Goal: Task Accomplishment & Management: Manage account settings

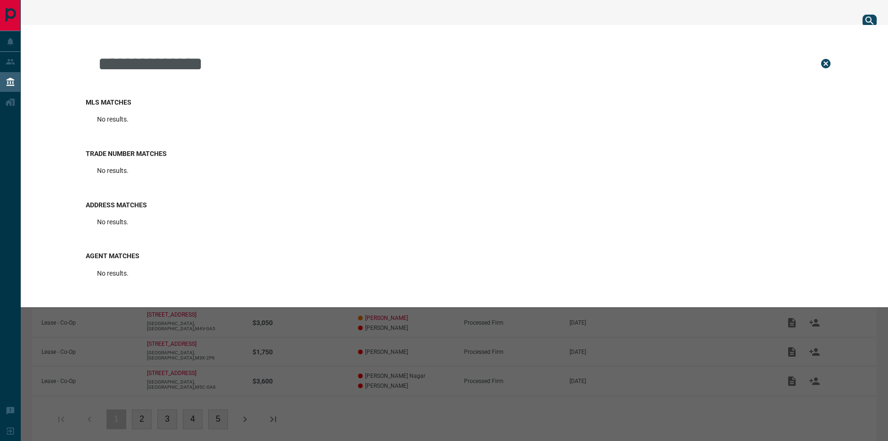
drag, startPoint x: 269, startPoint y: 65, endPoint x: 160, endPoint y: 57, distance: 109.6
click at [160, 57] on input "**********" at bounding box center [451, 63] width 708 height 47
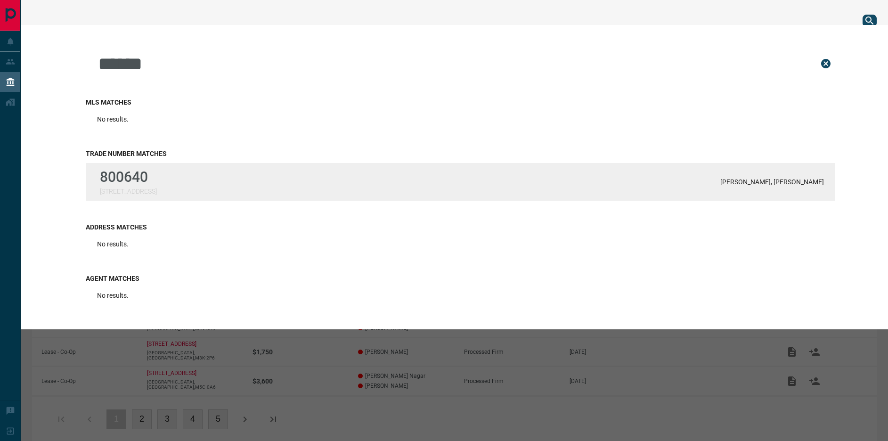
type input "******"
click at [149, 167] on div "800640 [STREET_ADDRESS][GEOGRAPHIC_DATA][PERSON_NAME], [PERSON_NAME]" at bounding box center [461, 182] width 750 height 38
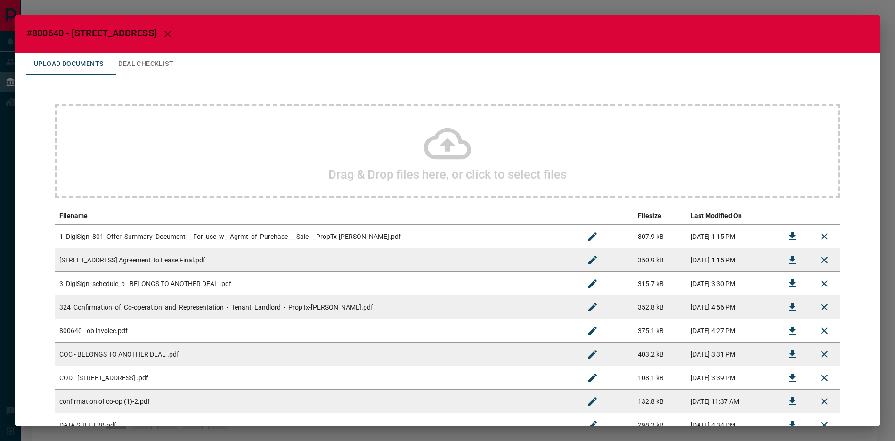
drag, startPoint x: 25, startPoint y: 34, endPoint x: 194, endPoint y: 37, distance: 168.7
click at [194, 37] on h2 "#800640 - [STREET_ADDRESS]" at bounding box center [447, 34] width 865 height 38
copy span "#800640 - [STREET_ADDRESS]"
click at [849, 8] on div "#800640 - [STREET_ADDRESS] Upload Documents Deal Checklist Drag & Drop files he…" at bounding box center [447, 220] width 895 height 441
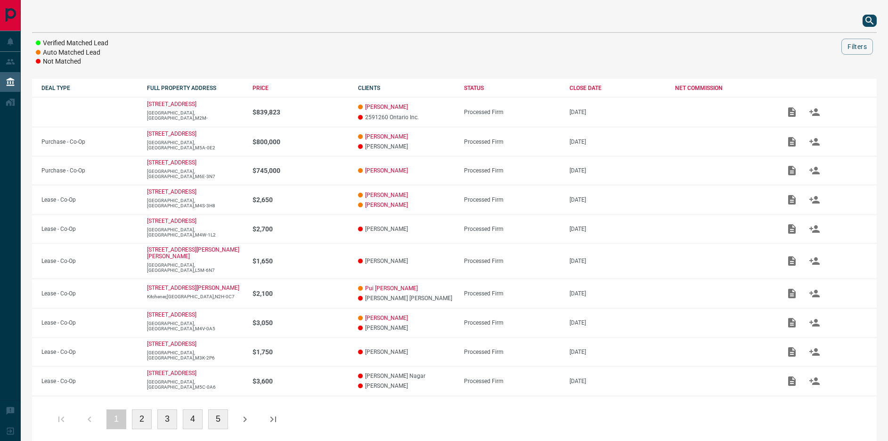
click at [863, 19] on button "search button" at bounding box center [870, 21] width 14 height 12
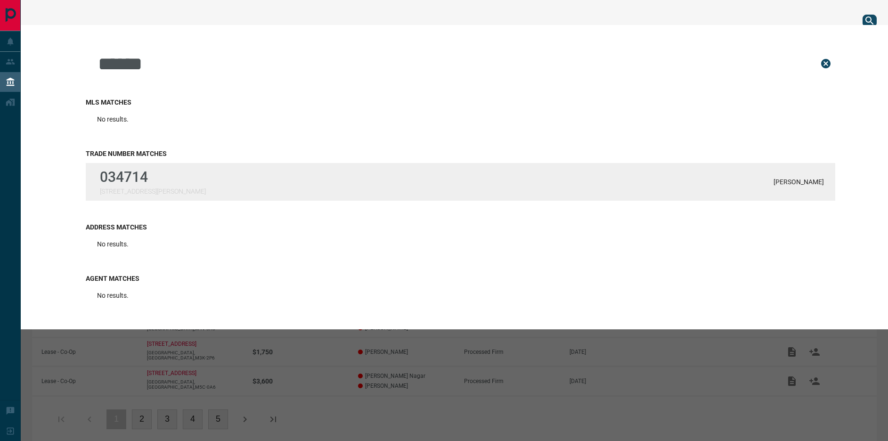
type input "******"
click at [799, 182] on p "[PERSON_NAME]" at bounding box center [799, 182] width 50 height 8
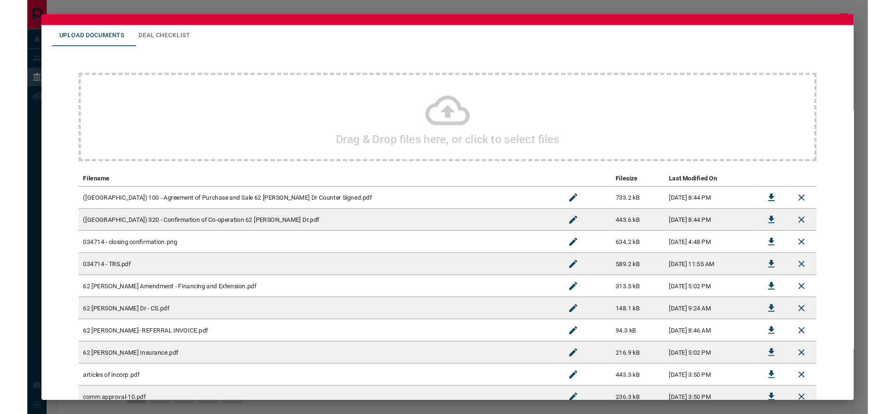
scroll to position [31, 0]
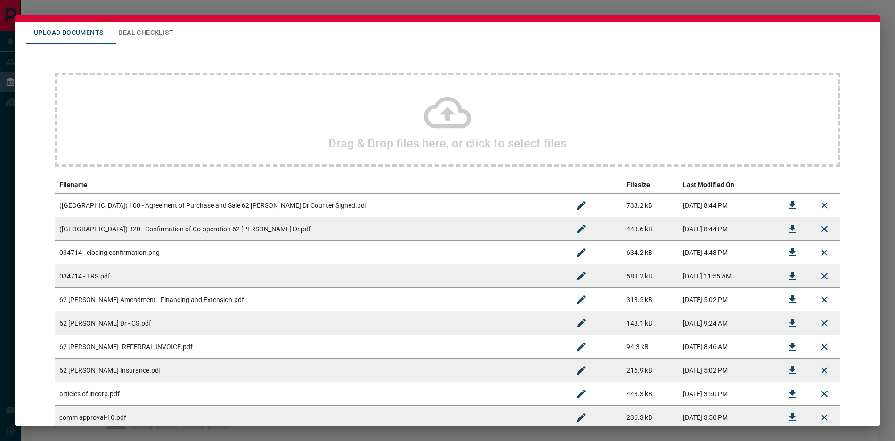
click at [766, 273] on td "[DATE] 11:55 AM" at bounding box center [727, 276] width 98 height 24
click at [791, 274] on icon "Download" at bounding box center [792, 275] width 11 height 11
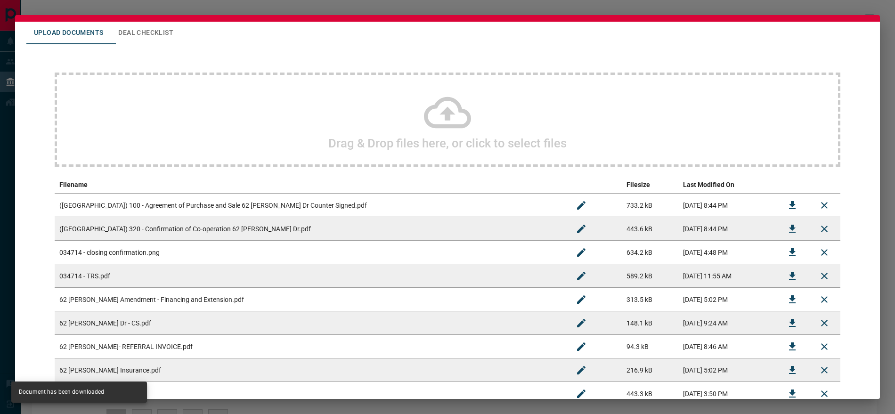
click at [787, 350] on icon "Download" at bounding box center [792, 346] width 11 height 11
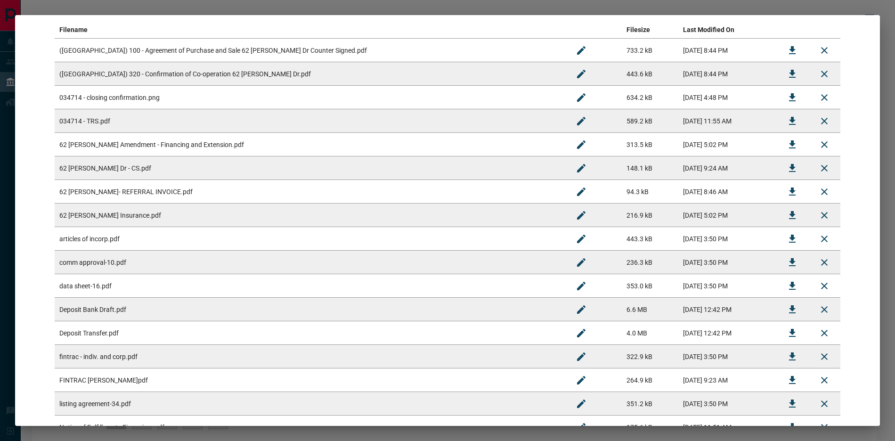
scroll to position [177, 0]
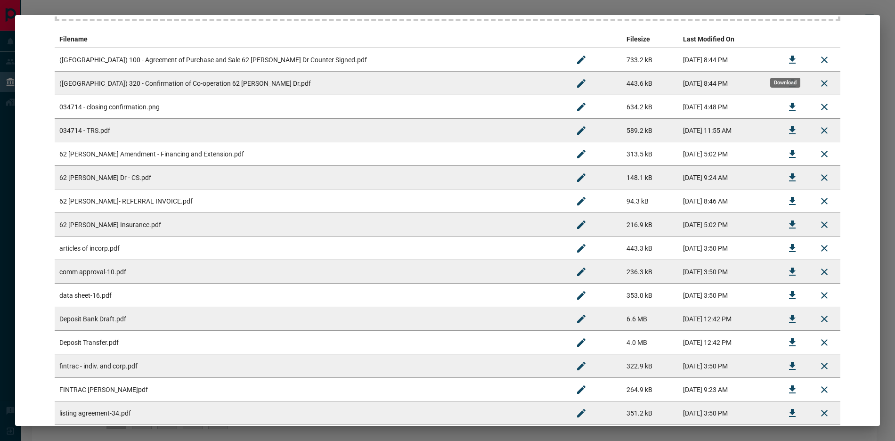
click at [789, 59] on icon "Download" at bounding box center [792, 60] width 7 height 8
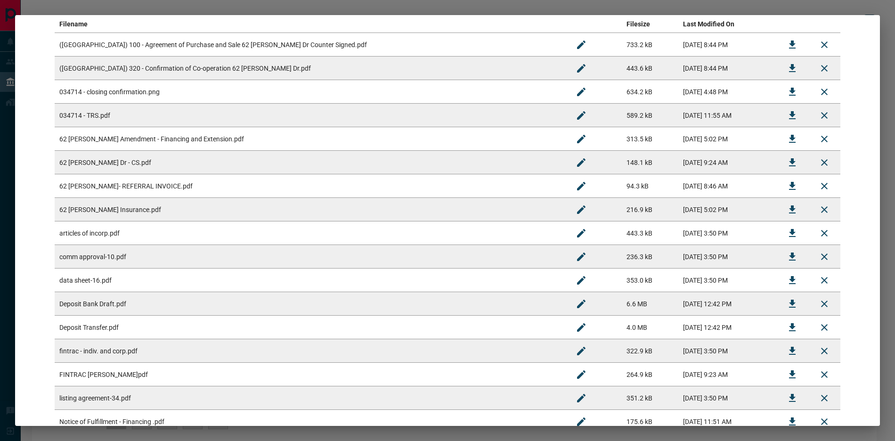
scroll to position [192, 0]
click at [787, 300] on icon "Download" at bounding box center [792, 303] width 11 height 11
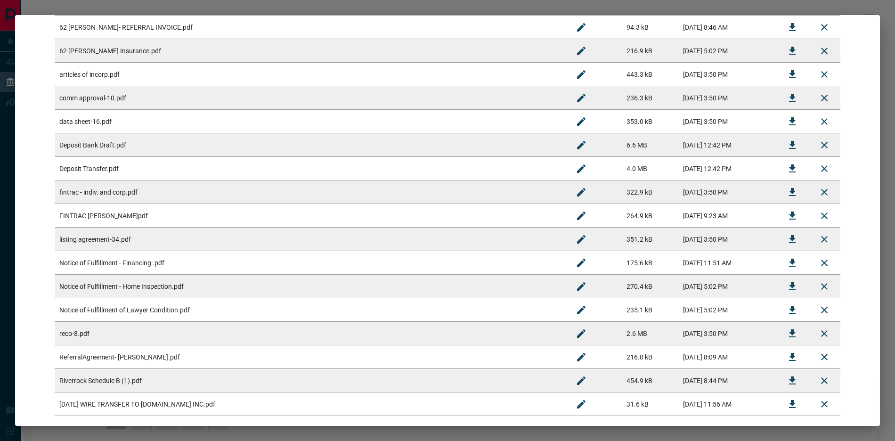
scroll to position [399, 0]
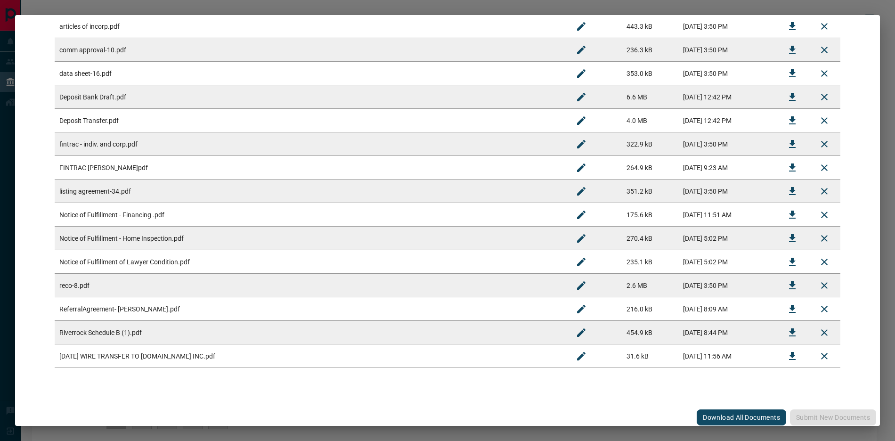
click at [274, 359] on td "[DATE] WIRE TRANSFER TO [DOMAIN_NAME] INC.pdf" at bounding box center [310, 356] width 511 height 24
click at [178, 331] on td "Riverrock Schedule B (1).pdf" at bounding box center [310, 333] width 511 height 24
click at [155, 308] on td "ReferralAgreement- [PERSON_NAME].pdf" at bounding box center [310, 309] width 511 height 24
click at [157, 275] on td "reco-8.pdf" at bounding box center [310, 286] width 511 height 24
click at [158, 258] on td "Notice of Fulfillment of Lawyer Condition.pdf" at bounding box center [310, 262] width 511 height 24
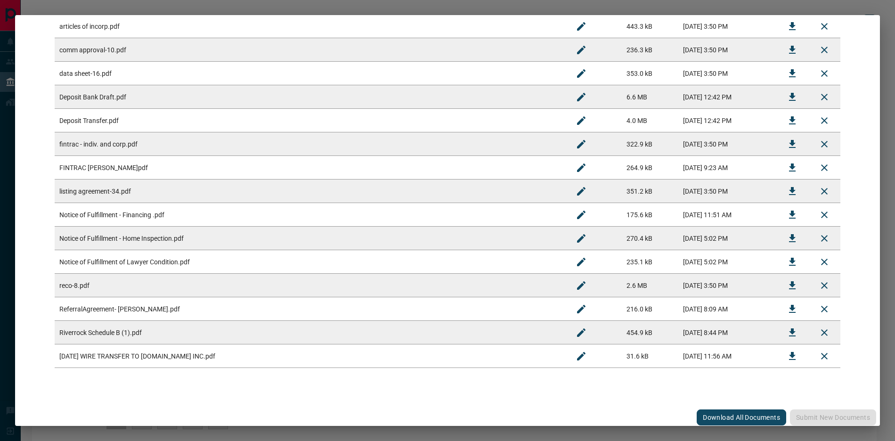
click at [152, 242] on td "Notice of Fulfillment - Home Inspection.pdf" at bounding box center [310, 239] width 511 height 24
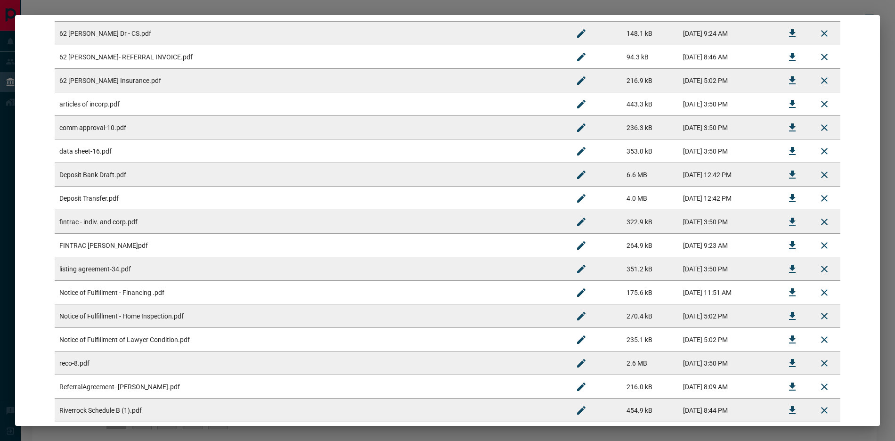
scroll to position [313, 0]
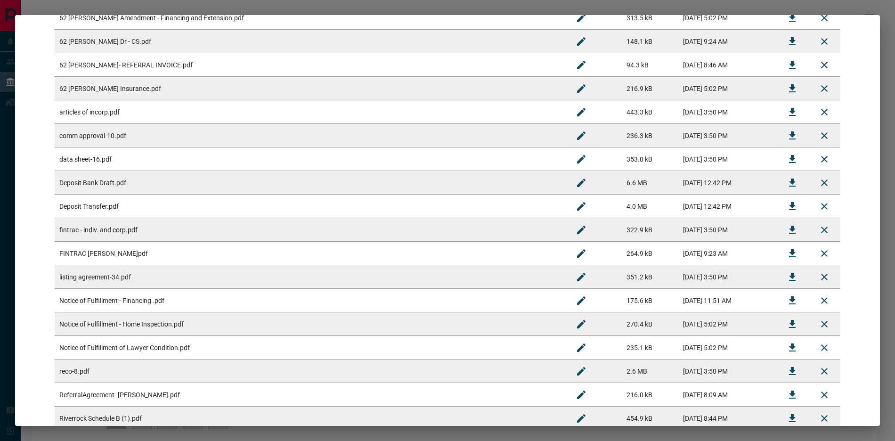
click at [134, 86] on td "62 [PERSON_NAME] Insurance.pdf" at bounding box center [310, 89] width 511 height 24
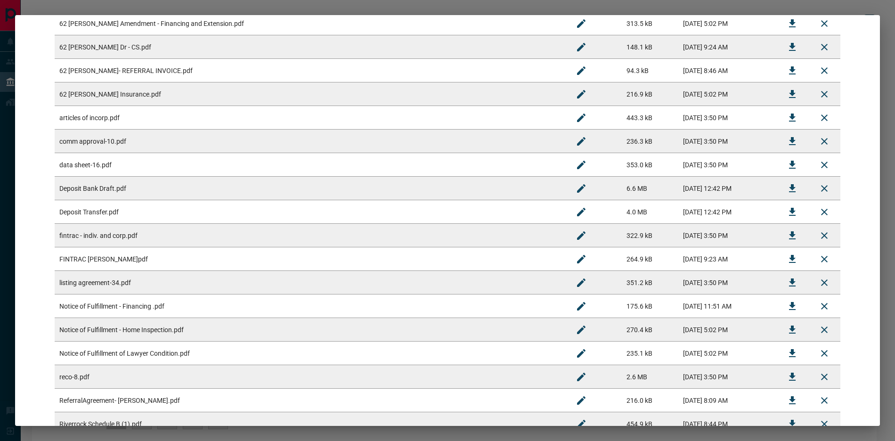
scroll to position [303, 0]
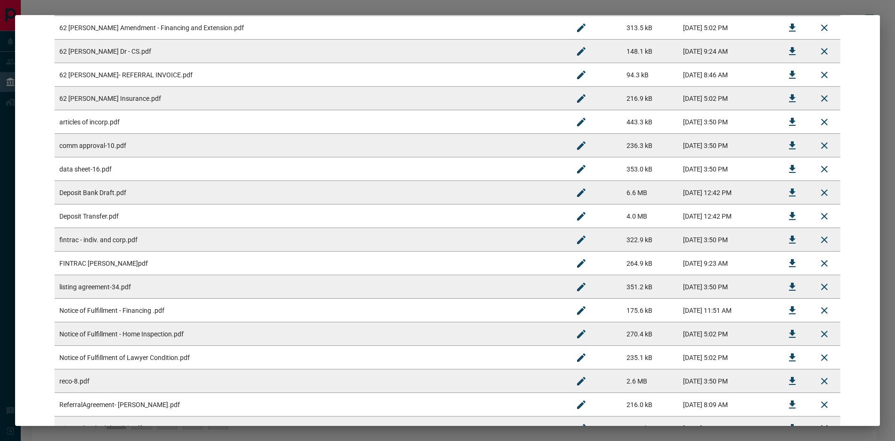
click at [145, 57] on td "62 [PERSON_NAME] Dr - CS.pdf" at bounding box center [310, 52] width 511 height 24
click at [787, 50] on icon "Download" at bounding box center [792, 51] width 11 height 11
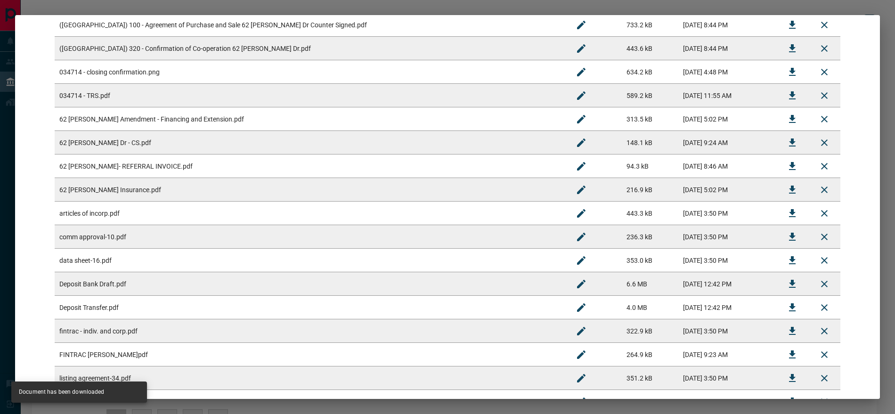
scroll to position [210, 0]
click at [185, 78] on td "034714 - closing confirmation.png" at bounding box center [310, 74] width 511 height 24
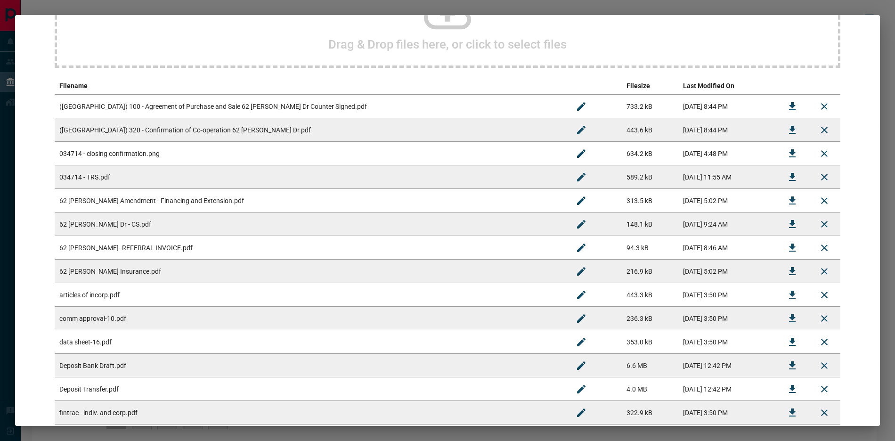
scroll to position [0, 0]
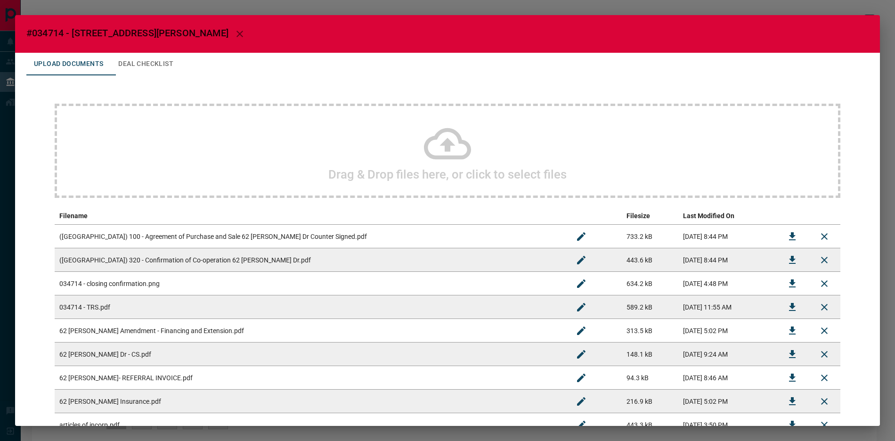
click at [398, 152] on div "Drag & Drop files here, or click to select files" at bounding box center [448, 151] width 786 height 94
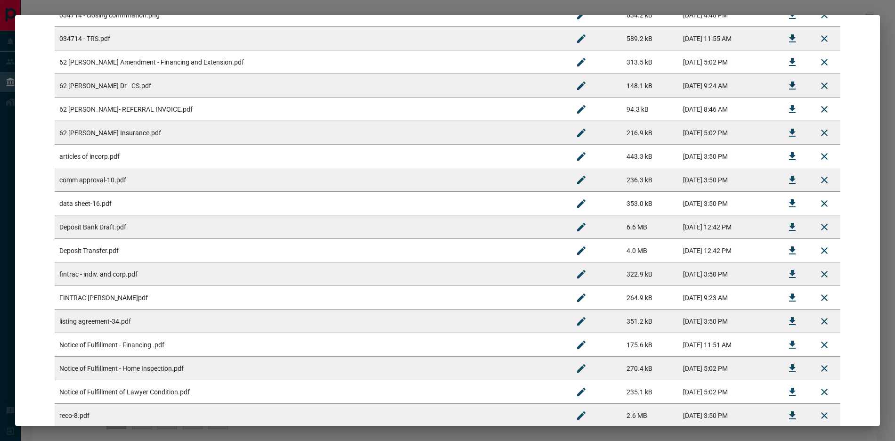
scroll to position [473, 0]
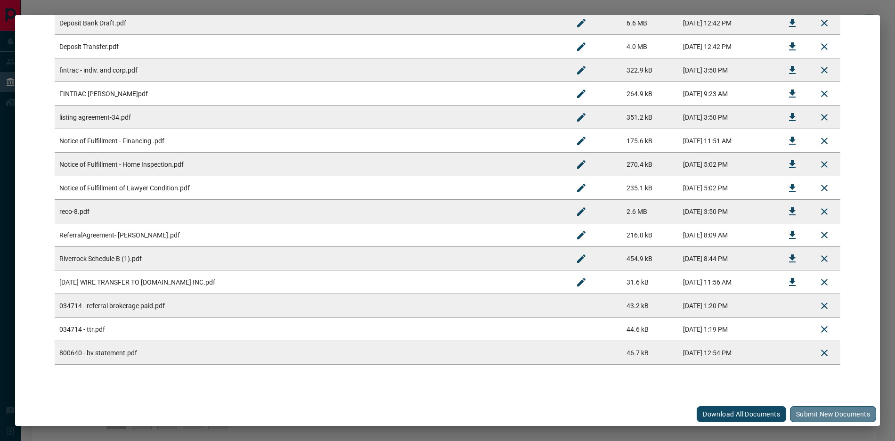
click at [809, 415] on button "Submit new documents" at bounding box center [833, 414] width 86 height 16
click at [813, 361] on button "Remove File" at bounding box center [824, 353] width 23 height 23
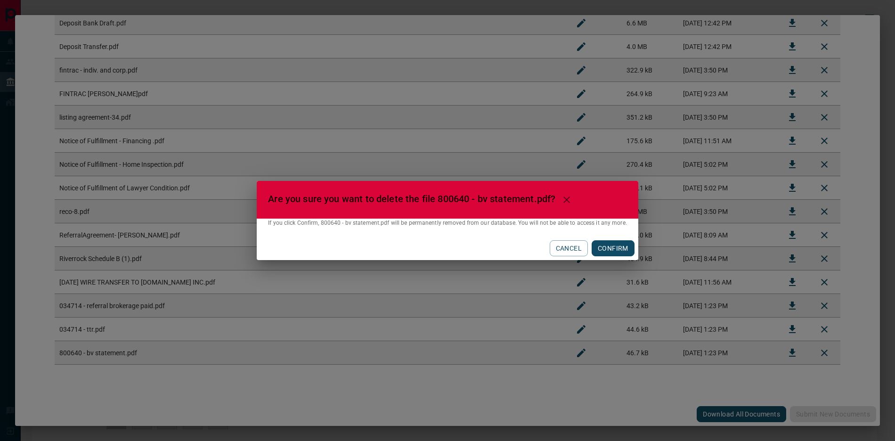
click at [613, 251] on button "CONFIRM" at bounding box center [613, 248] width 43 height 16
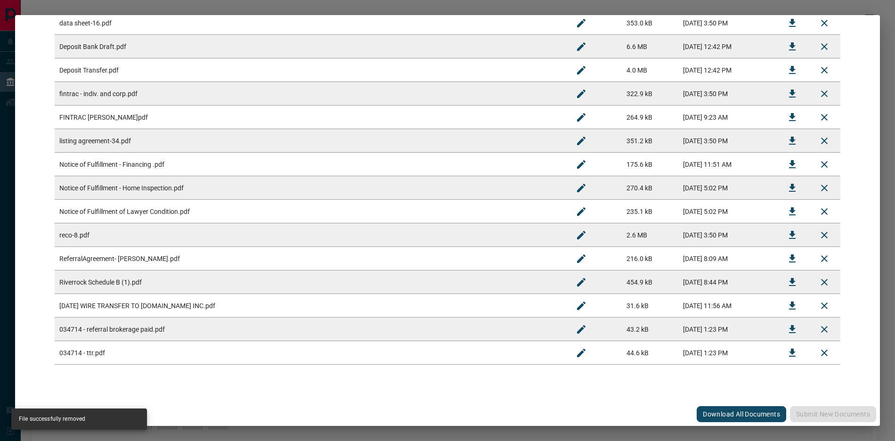
scroll to position [449, 0]
drag, startPoint x: 190, startPoint y: 336, endPoint x: 116, endPoint y: 337, distance: 74.0
click at [116, 337] on td "034714 - referral brokerage paid.pdf" at bounding box center [310, 330] width 511 height 24
drag, startPoint x: 150, startPoint y: 348, endPoint x: 128, endPoint y: 348, distance: 22.1
click at [145, 348] on td "034714 - ttr.pdf" at bounding box center [310, 353] width 511 height 24
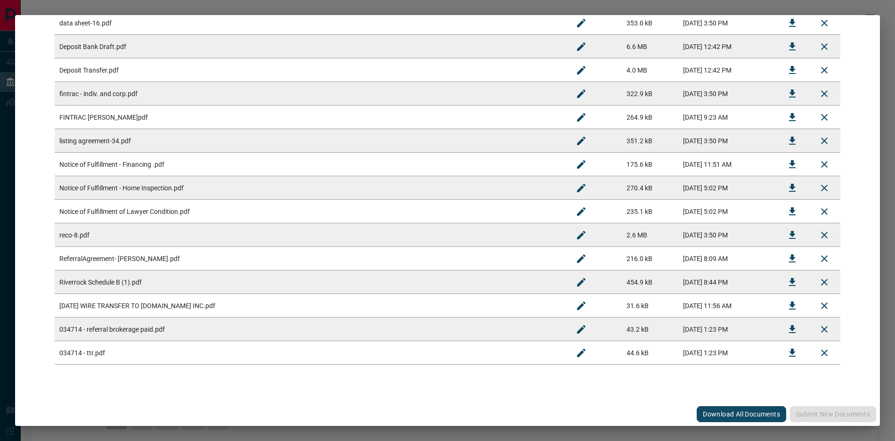
click at [128, 348] on td "034714 - ttr.pdf" at bounding box center [310, 353] width 511 height 24
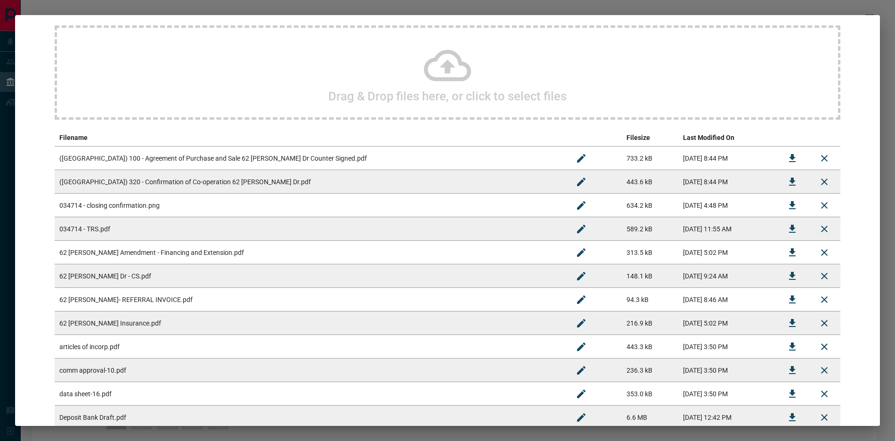
scroll to position [0, 0]
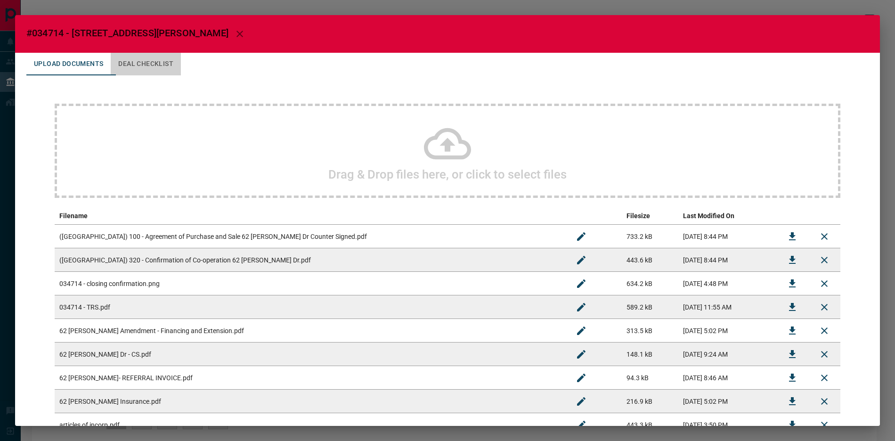
drag, startPoint x: 155, startPoint y: 69, endPoint x: 154, endPoint y: 62, distance: 6.7
click at [155, 69] on button "Deal Checklist" at bounding box center [146, 64] width 70 height 23
click at [154, 62] on button "Deal Checklist" at bounding box center [146, 64] width 70 height 23
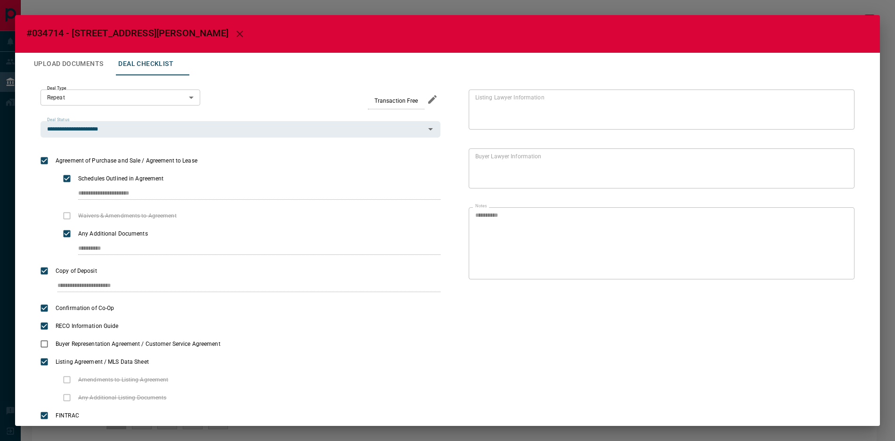
click at [112, 5] on div "**********" at bounding box center [447, 220] width 895 height 441
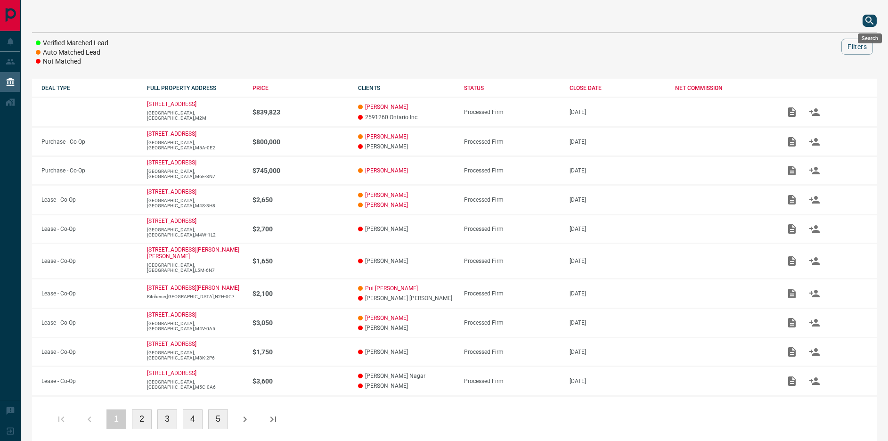
click at [872, 22] on icon "search button" at bounding box center [869, 20] width 11 height 11
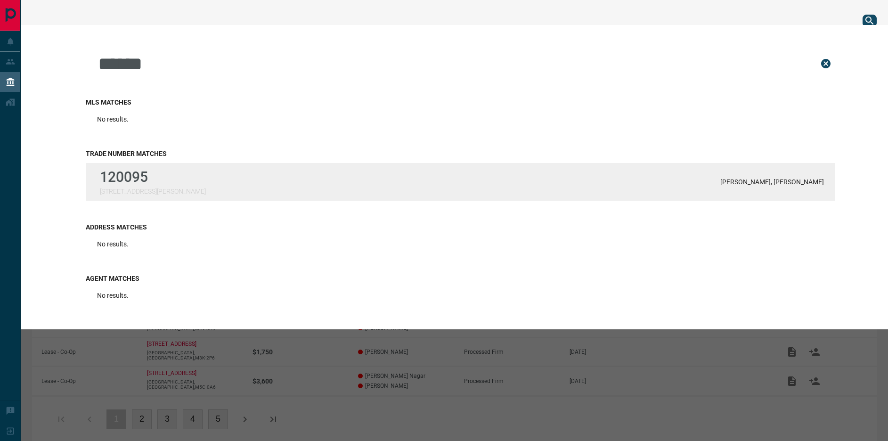
type input "******"
click at [467, 188] on div "120095 [STREET_ADDRESS][PERSON_NAME][PERSON_NAME][PERSON_NAME]" at bounding box center [461, 182] width 750 height 38
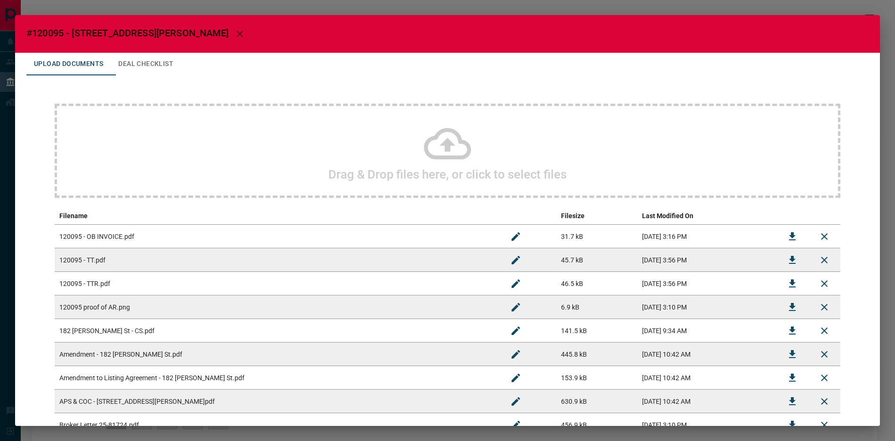
click at [738, 233] on td "[DATE] 3:16 PM" at bounding box center [706, 237] width 139 height 24
drag, startPoint x: 792, startPoint y: 239, endPoint x: 788, endPoint y: 230, distance: 9.7
click at [792, 239] on button "Download" at bounding box center [792, 236] width 23 height 23
click at [518, 158] on div "Drag & Drop files here, or click to select files" at bounding box center [448, 151] width 786 height 94
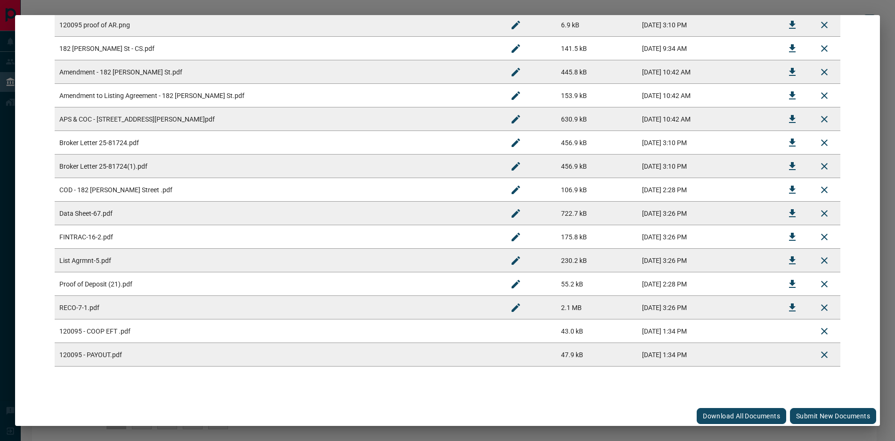
scroll to position [284, 0]
click at [824, 415] on button "Submit new documents" at bounding box center [833, 414] width 86 height 16
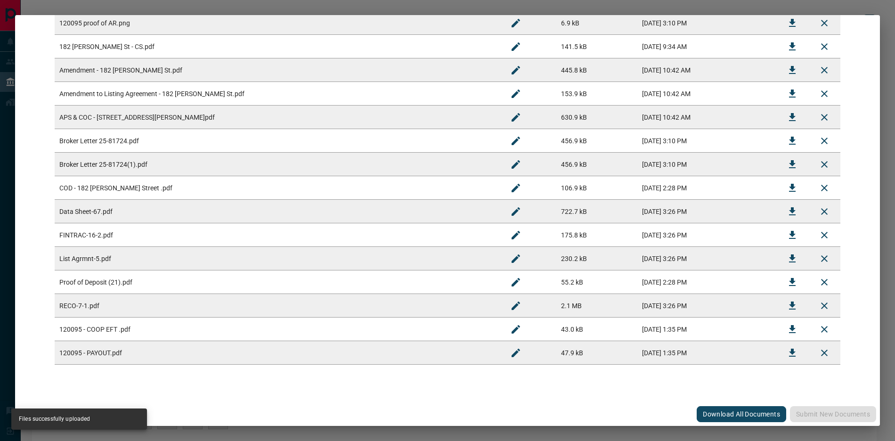
scroll to position [0, 0]
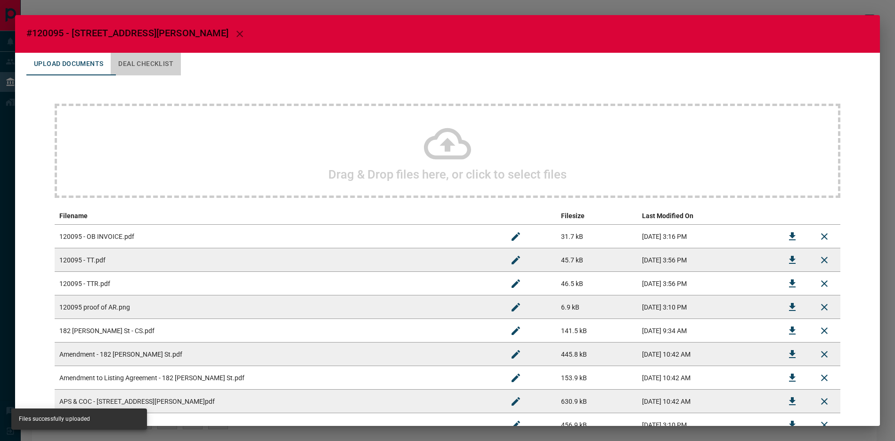
click at [151, 70] on button "Deal Checklist" at bounding box center [146, 64] width 70 height 23
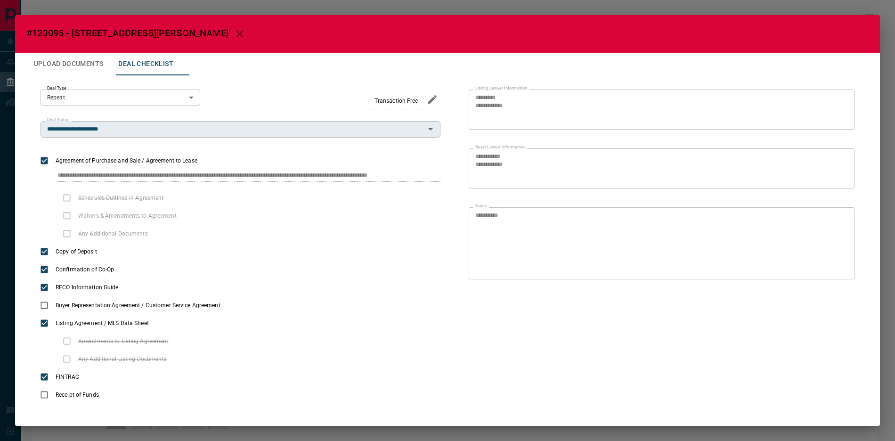
click at [186, 133] on input "**********" at bounding box center [232, 129] width 379 height 10
type input "**********"
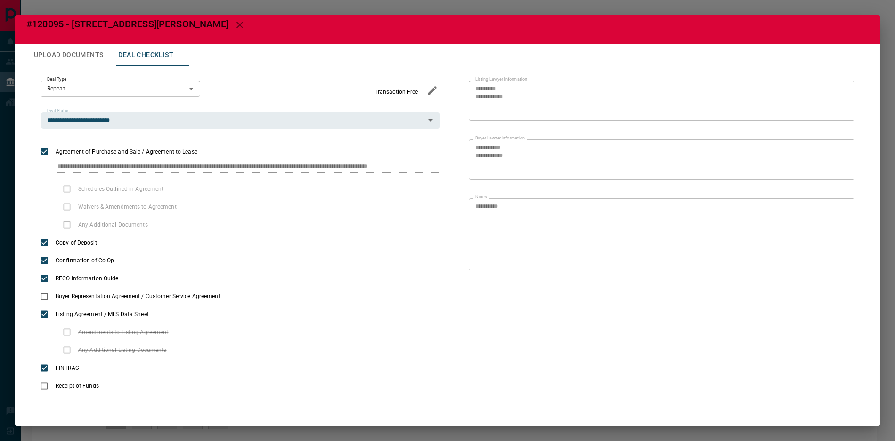
click at [66, 53] on button "Upload Documents" at bounding box center [68, 55] width 84 height 23
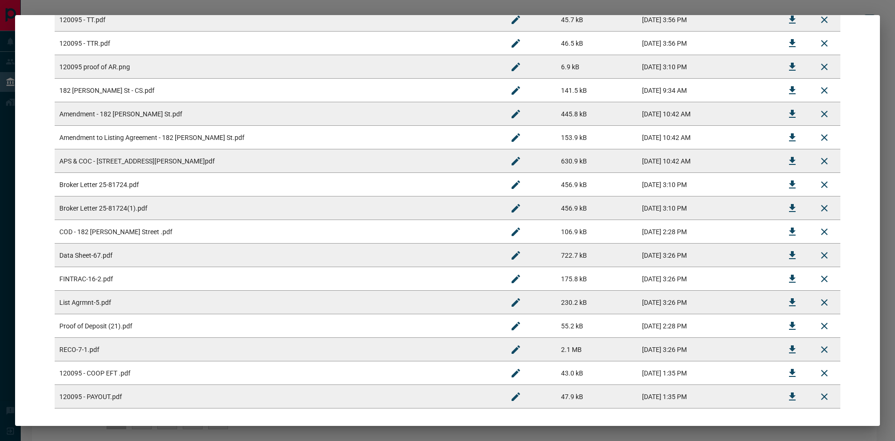
scroll to position [284, 0]
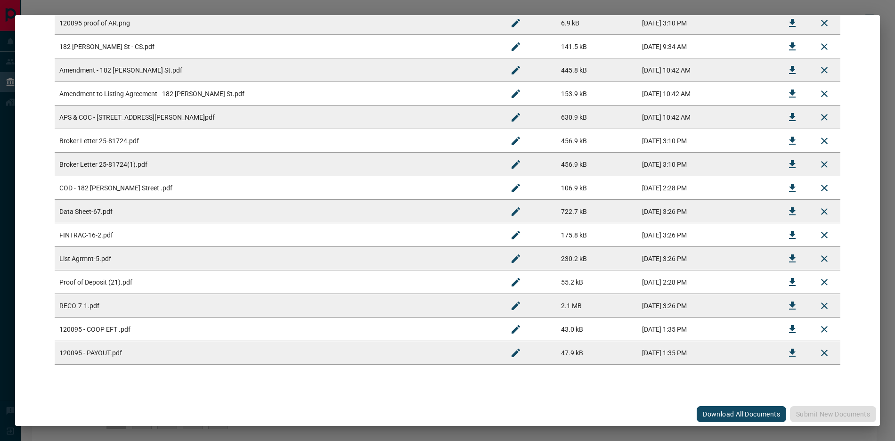
click at [104, 2] on div "#120095 - [STREET_ADDRESS][PERSON_NAME] Upload Documents Deal Checklist Drag & …" at bounding box center [447, 220] width 895 height 441
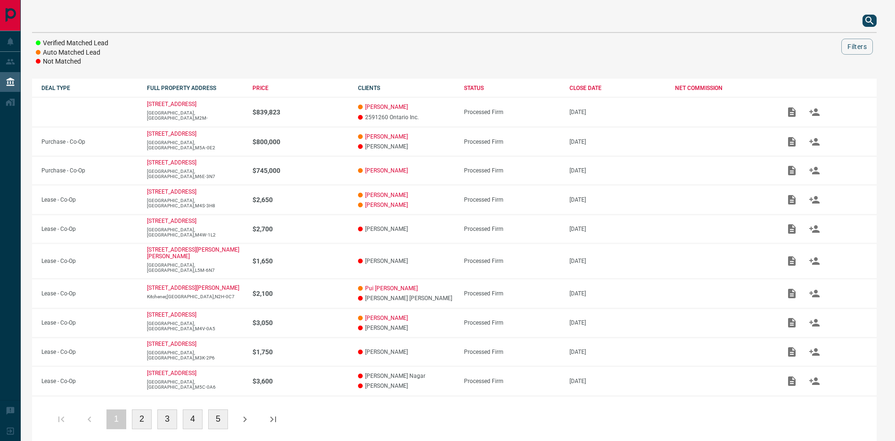
scroll to position [0, 0]
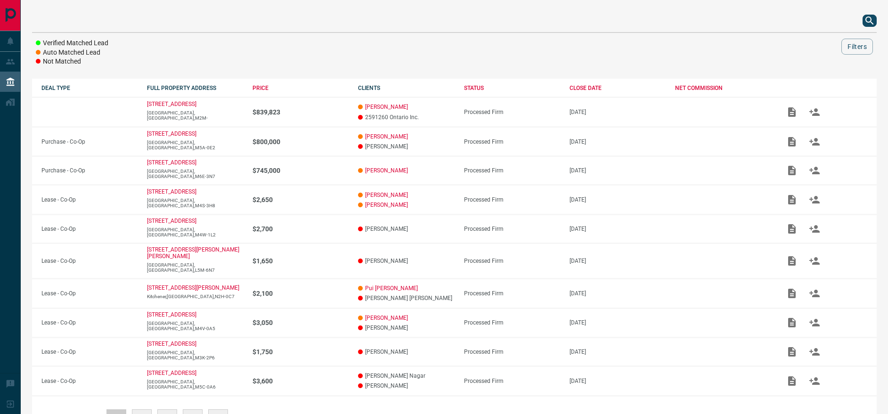
click at [867, 23] on icon "search button" at bounding box center [869, 20] width 11 height 11
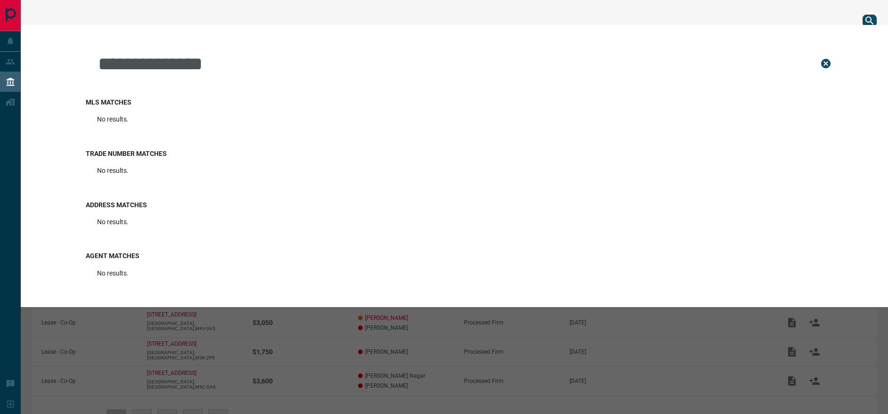
drag, startPoint x: 168, startPoint y: 68, endPoint x: 271, endPoint y: 72, distance: 103.3
click at [271, 72] on input "**********" at bounding box center [451, 63] width 708 height 47
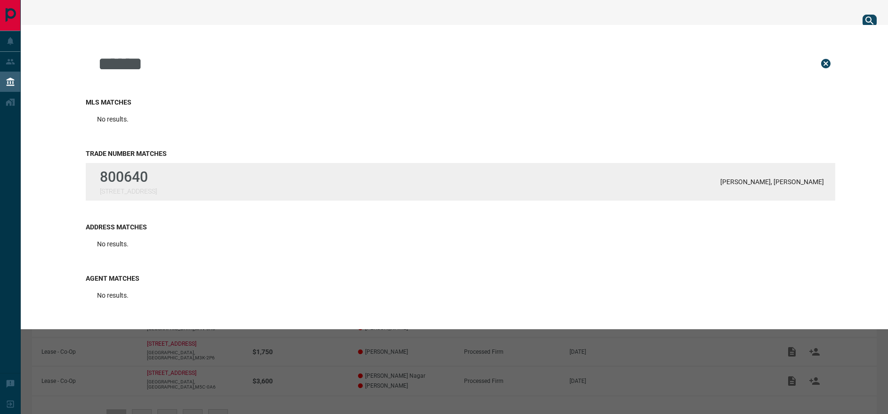
type input "******"
drag, startPoint x: 149, startPoint y: 180, endPoint x: 149, endPoint y: 189, distance: 8.5
click at [149, 189] on div "800640 [STREET_ADDRESS]" at bounding box center [128, 182] width 57 height 26
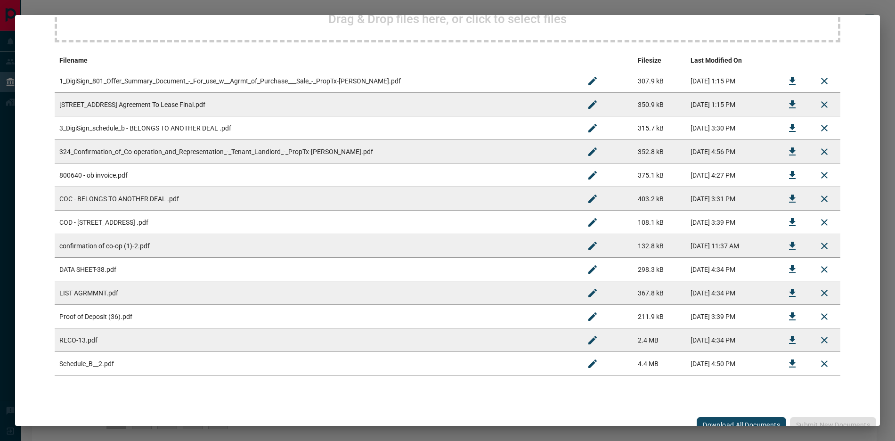
scroll to position [166, 0]
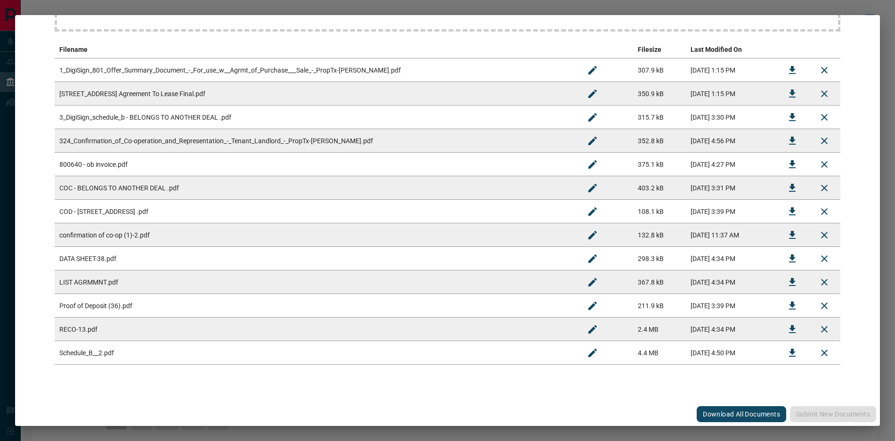
click at [260, 87] on td "[STREET_ADDRESS] Agreement To Lease Final.pdf" at bounding box center [316, 94] width 522 height 24
click at [300, 249] on td "DATA SHEET-38.pdf" at bounding box center [316, 259] width 522 height 24
click at [183, 164] on td "800640 - ob invoice.pdf" at bounding box center [316, 165] width 522 height 24
click at [787, 164] on icon "Download" at bounding box center [792, 164] width 11 height 11
click at [787, 97] on icon "Download" at bounding box center [792, 93] width 11 height 11
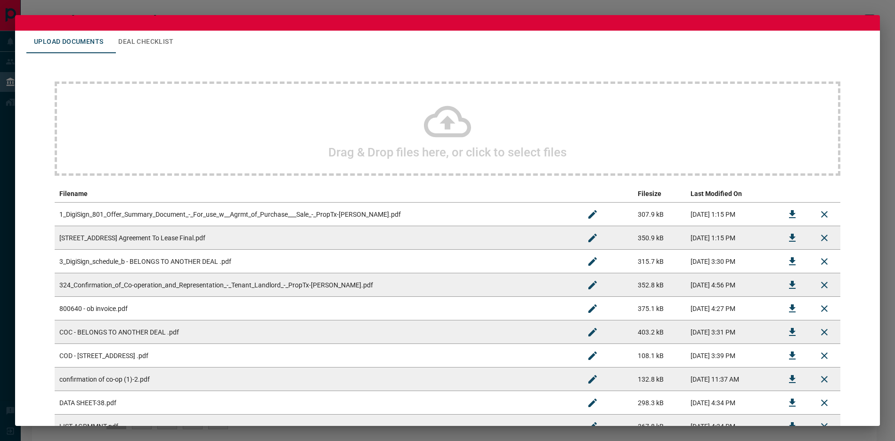
scroll to position [6, 0]
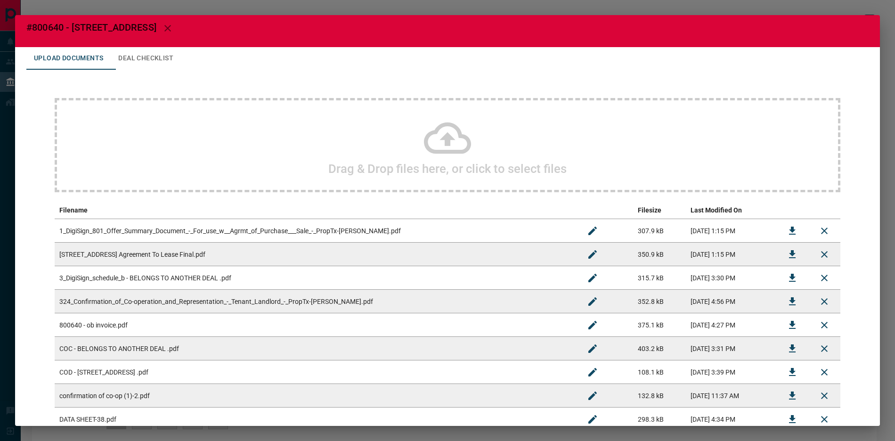
click at [398, 141] on div "Drag & Drop files here, or click to select files" at bounding box center [448, 145] width 786 height 94
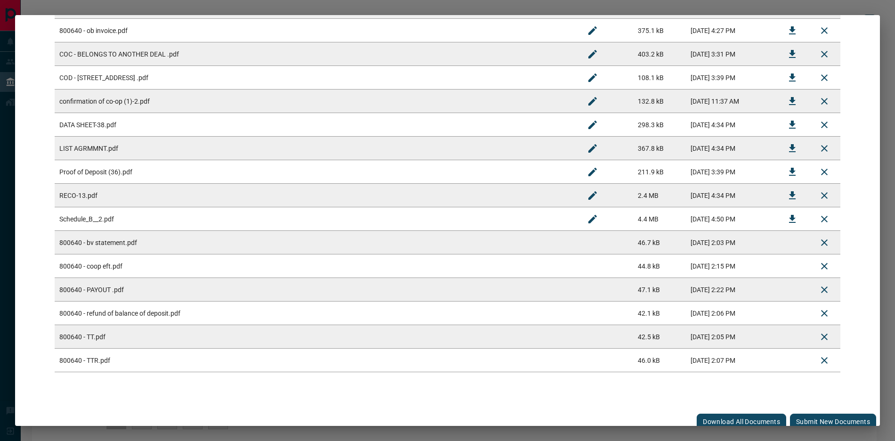
scroll to position [308, 0]
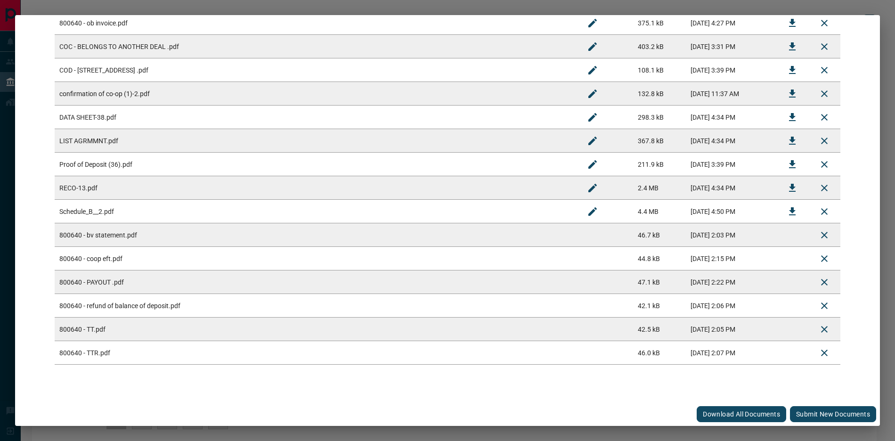
click at [800, 413] on button "Submit new documents" at bounding box center [833, 414] width 86 height 16
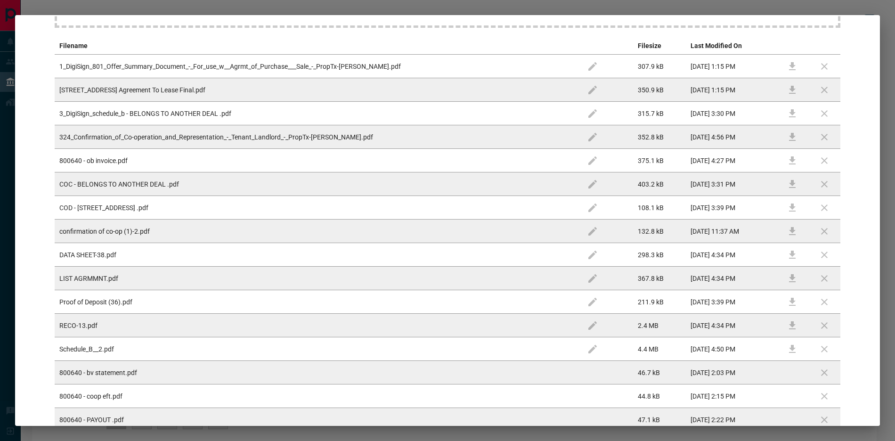
scroll to position [0, 0]
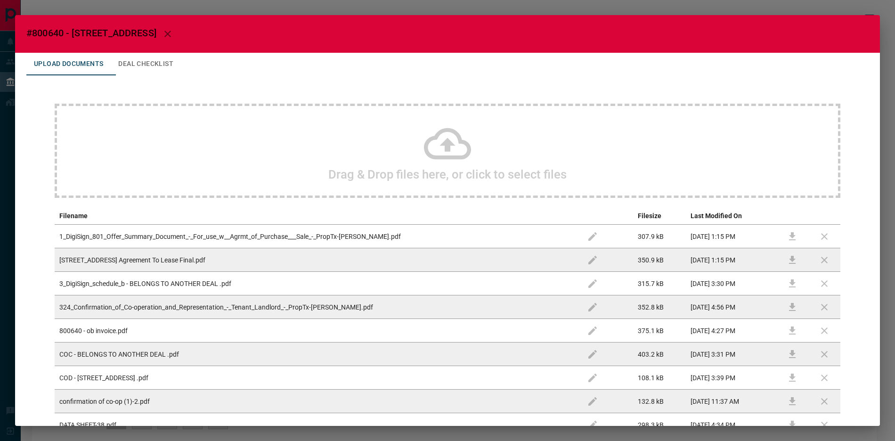
click at [157, 64] on button "Deal Checklist" at bounding box center [146, 64] width 70 height 23
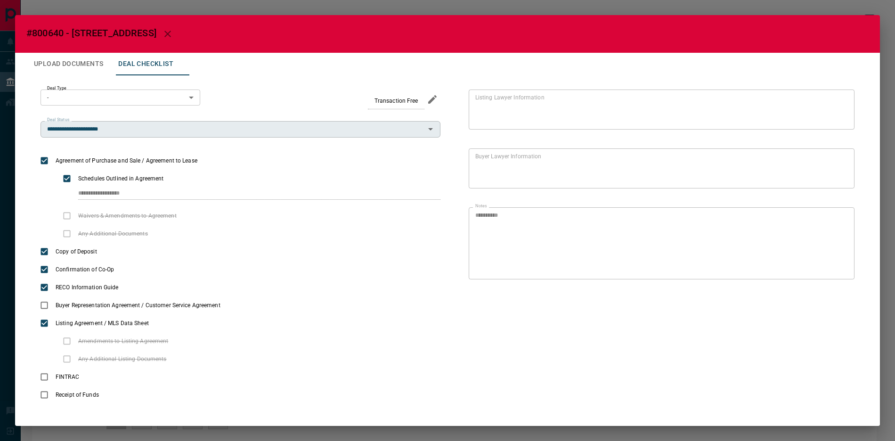
click at [129, 125] on input "**********" at bounding box center [232, 129] width 379 height 10
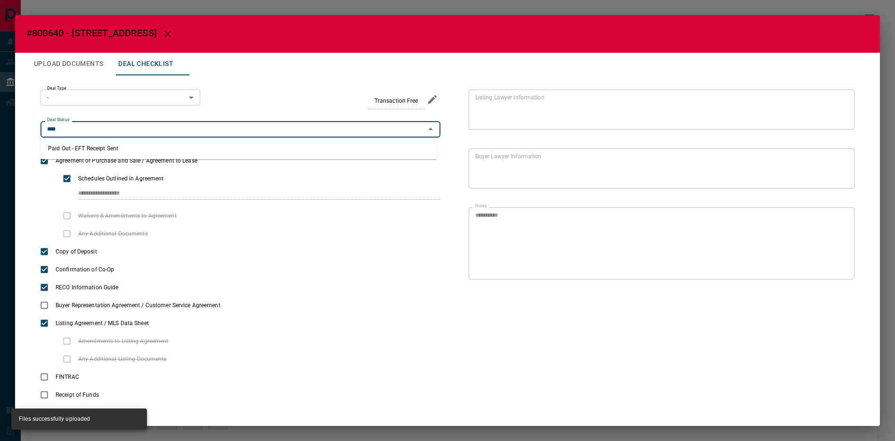
type input "**********"
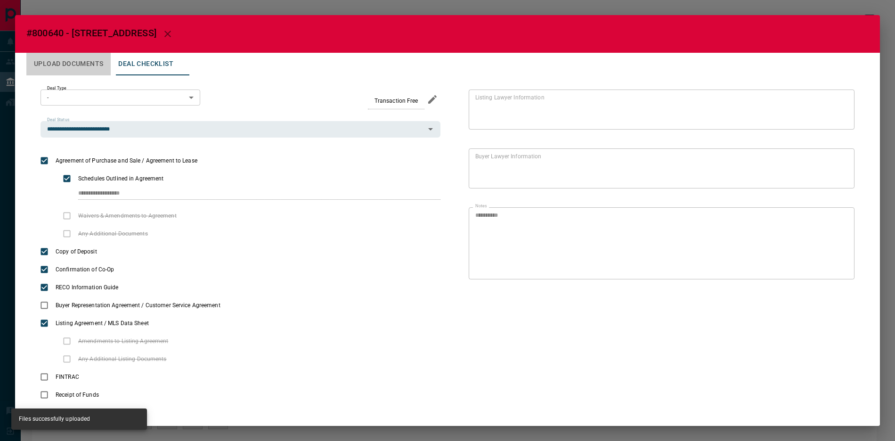
click at [98, 69] on button "Upload Documents" at bounding box center [68, 64] width 84 height 23
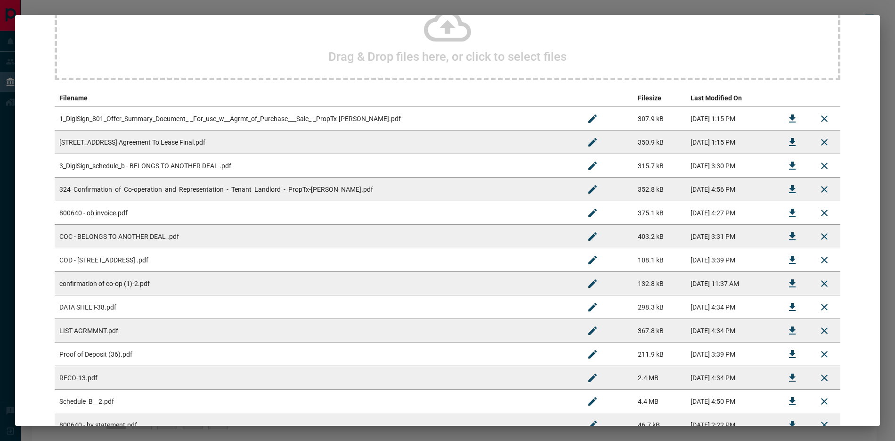
scroll to position [308, 0]
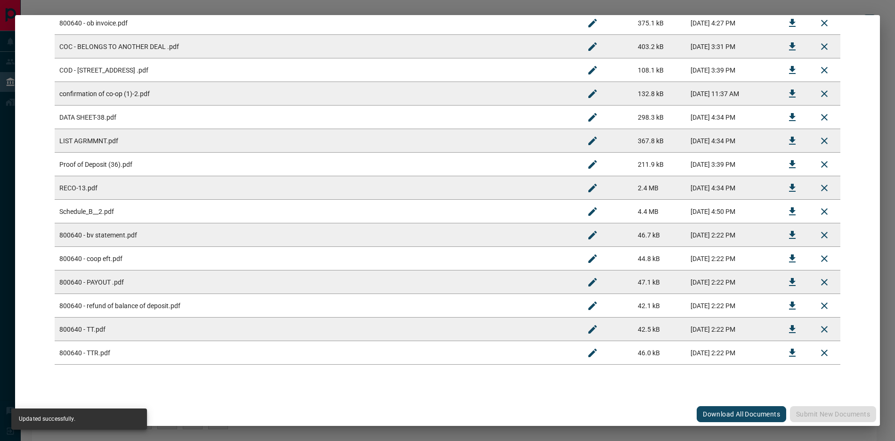
click at [227, 10] on div "#800640 - [STREET_ADDRESS] Upload Documents Deal Checklist Drag & Drop files he…" at bounding box center [447, 220] width 895 height 441
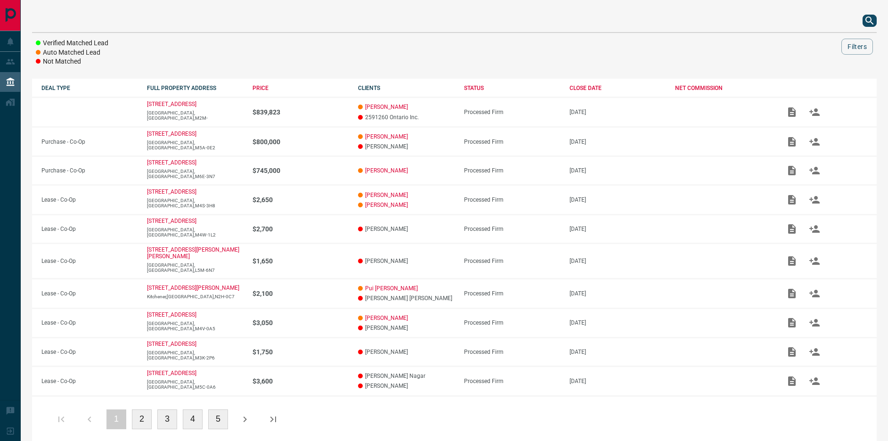
click at [869, 22] on icon "search button" at bounding box center [869, 20] width 8 height 8
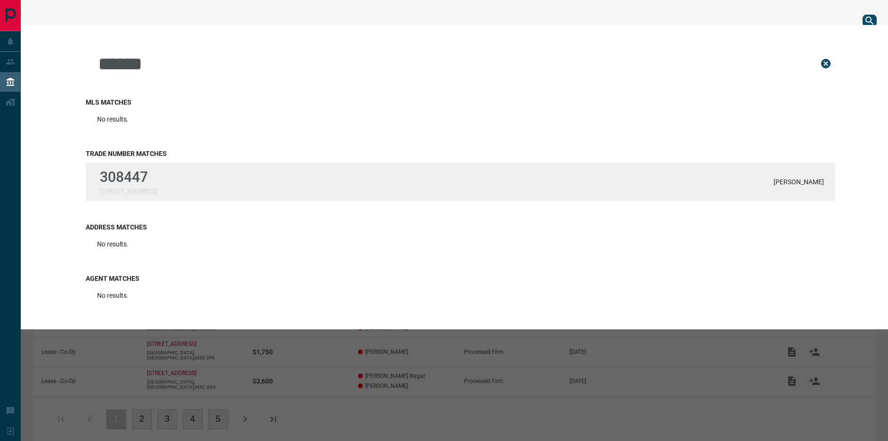
type input "******"
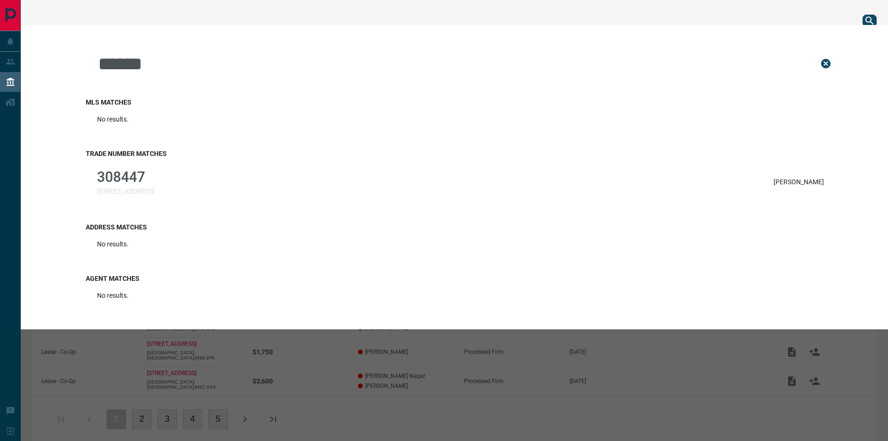
click at [315, 191] on div "308447 [STREET_ADDRESS][PERSON_NAME]" at bounding box center [461, 182] width 750 height 38
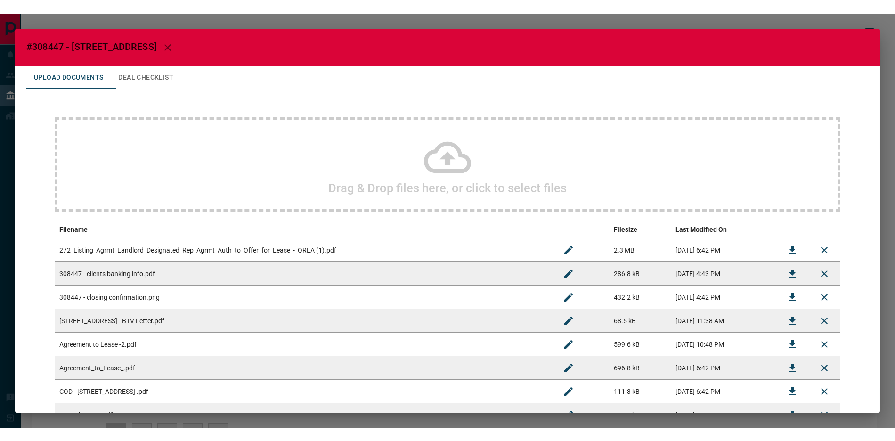
scroll to position [217, 0]
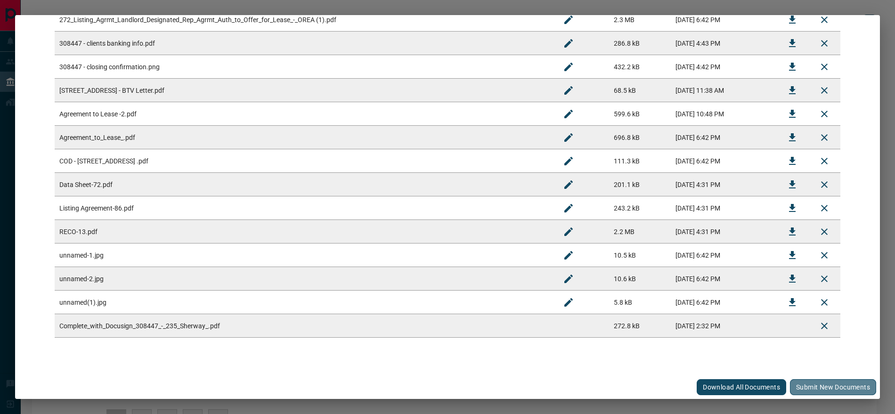
click at [815, 389] on button "Submit new documents" at bounding box center [833, 387] width 86 height 16
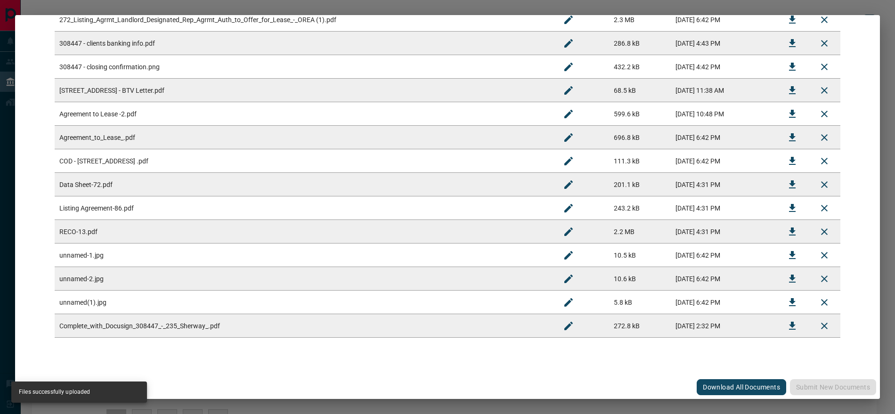
click at [557, 328] on button "Rename" at bounding box center [568, 326] width 23 height 23
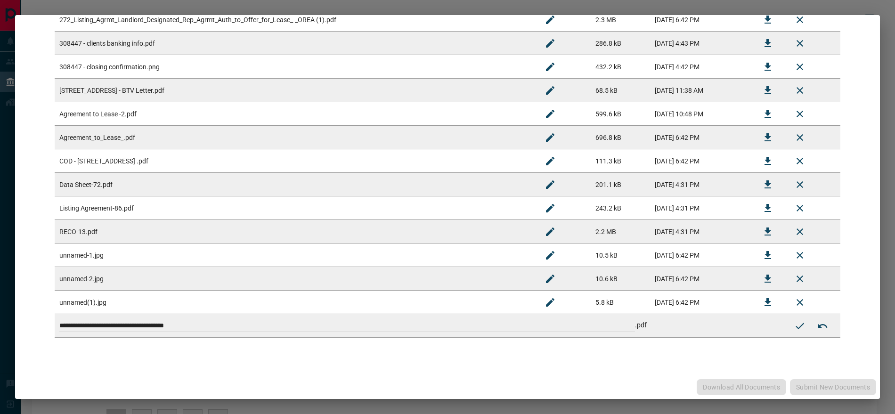
drag, startPoint x: 535, startPoint y: 327, endPoint x: 112, endPoint y: 239, distance: 431.7
click at [112, 241] on tbody "**********" at bounding box center [448, 173] width 786 height 330
type input "**********"
click at [794, 321] on icon "Submit new name" at bounding box center [799, 325] width 11 height 11
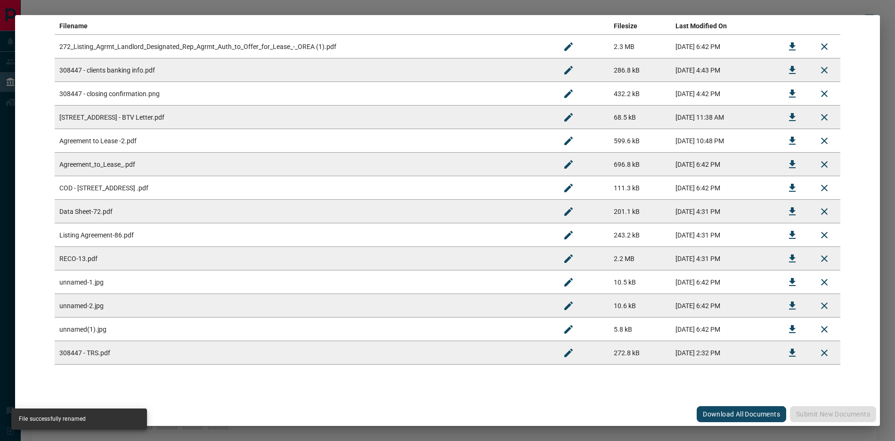
scroll to position [190, 0]
click at [754, 355] on td "[DATE] 2:32 PM" at bounding box center [724, 353] width 106 height 24
click at [789, 350] on icon "Download" at bounding box center [792, 353] width 7 height 8
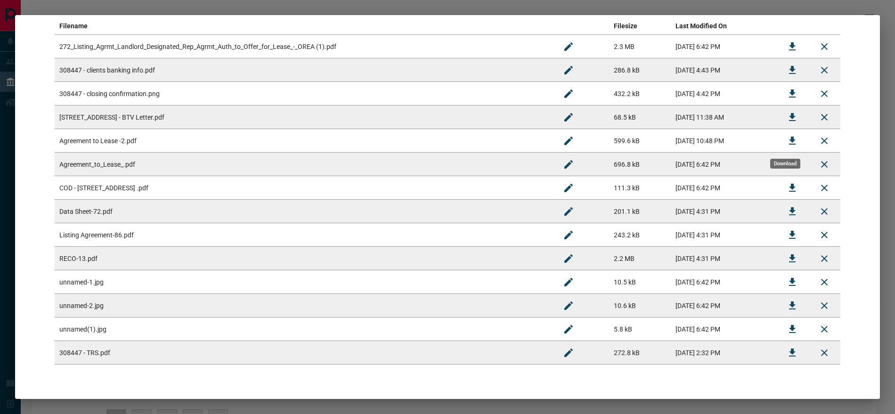
click at [791, 138] on icon "Download" at bounding box center [792, 140] width 11 height 11
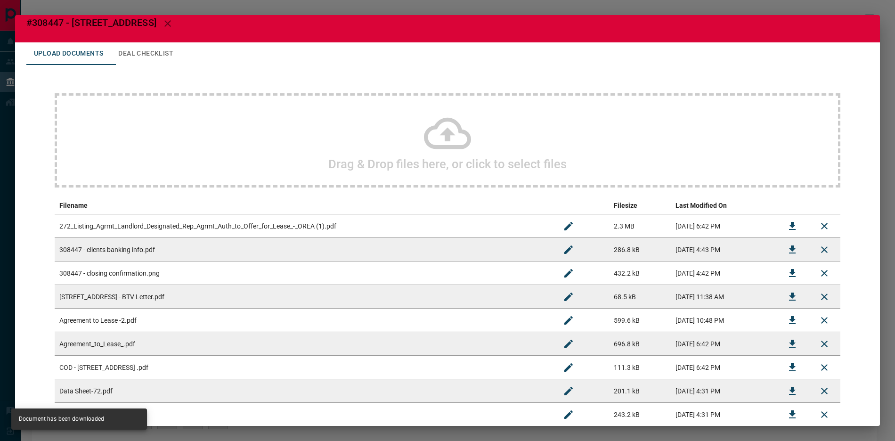
scroll to position [0, 0]
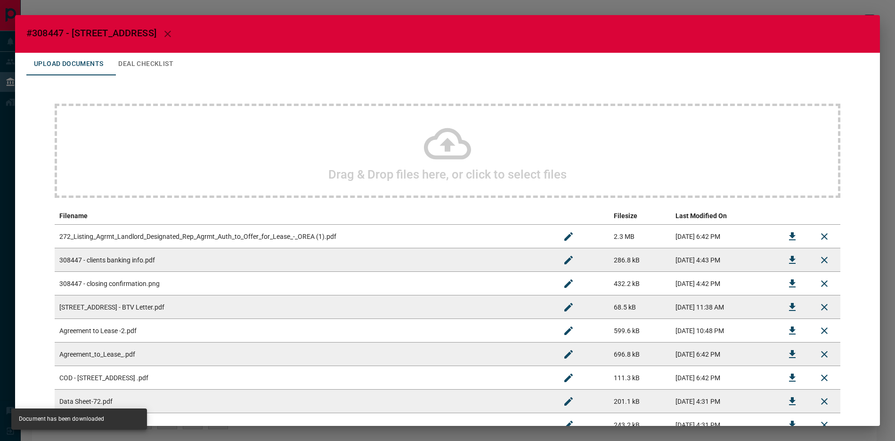
click at [213, 122] on div "Drag & Drop files here, or click to select files" at bounding box center [448, 151] width 786 height 94
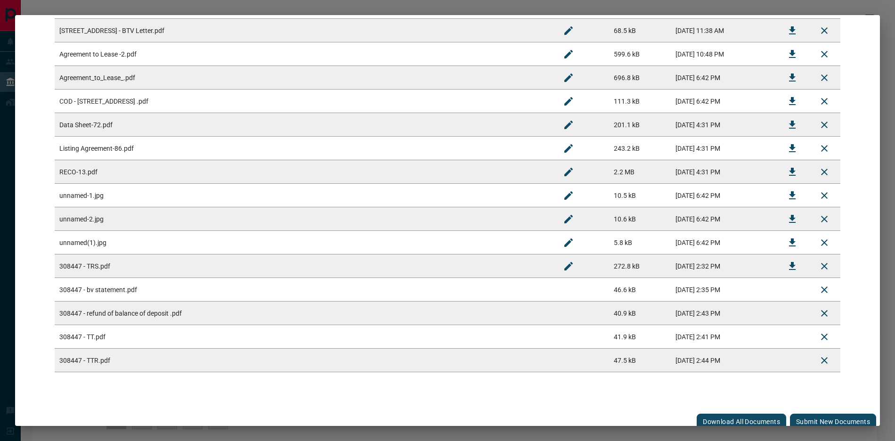
scroll to position [284, 0]
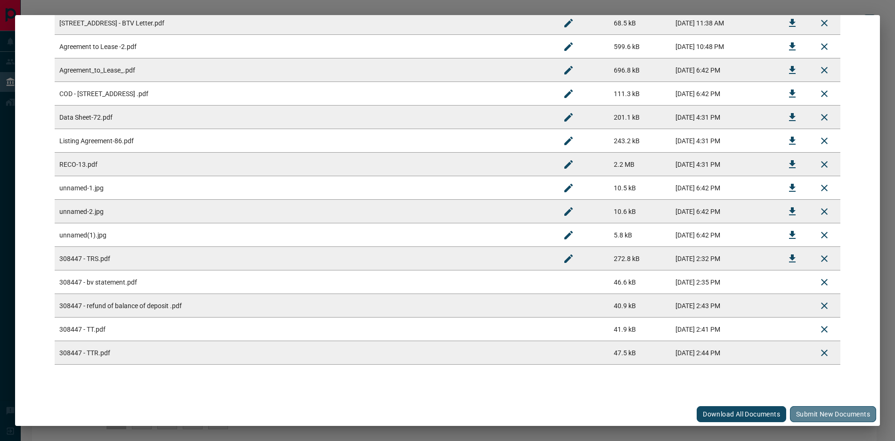
click at [812, 414] on button "Submit new documents" at bounding box center [833, 414] width 86 height 16
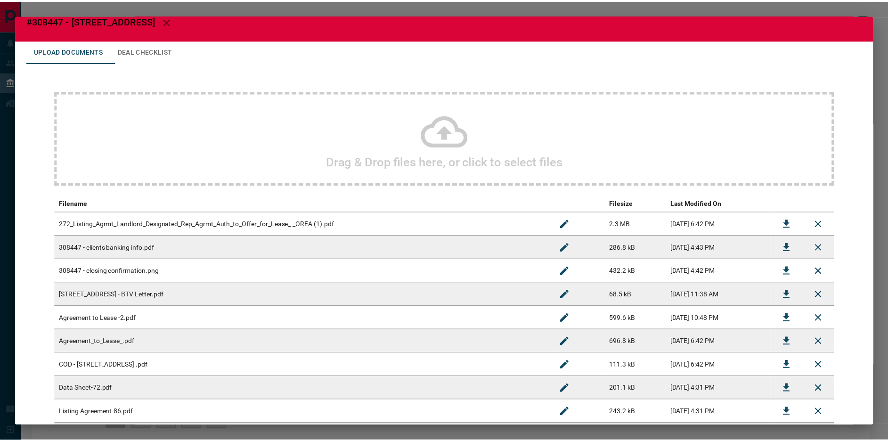
scroll to position [0, 0]
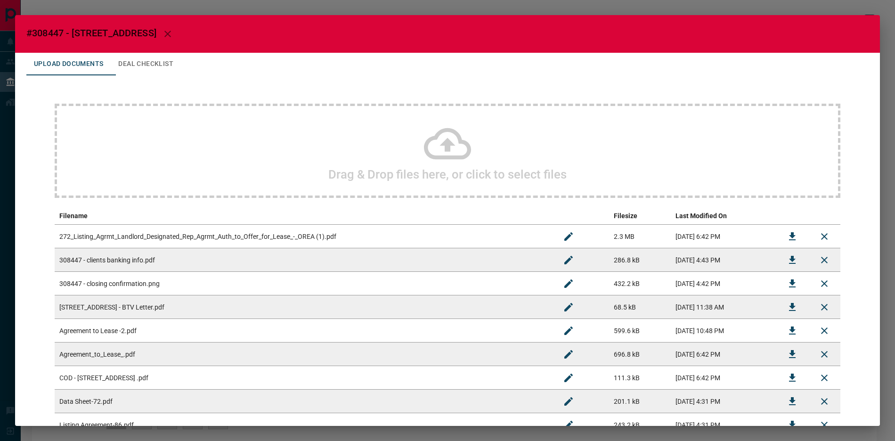
click at [143, 62] on button "Deal Checklist" at bounding box center [146, 64] width 70 height 23
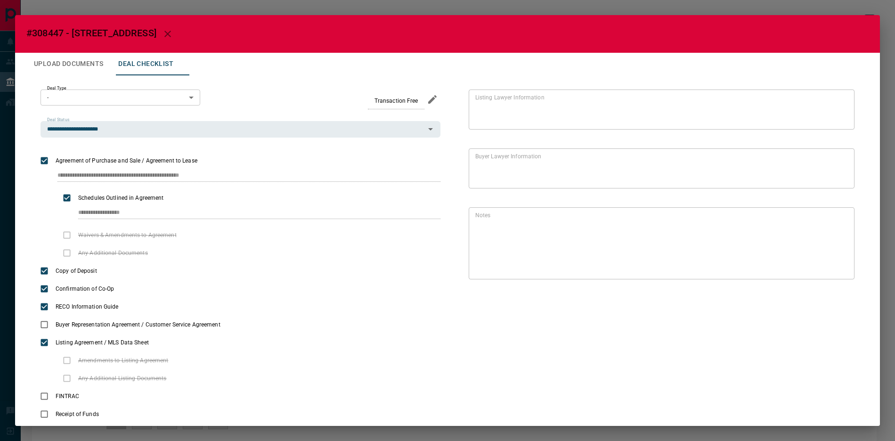
drag, startPoint x: 140, startPoint y: 14, endPoint x: 168, endPoint y: 2, distance: 30.6
click at [139, 14] on div "**********" at bounding box center [447, 220] width 895 height 441
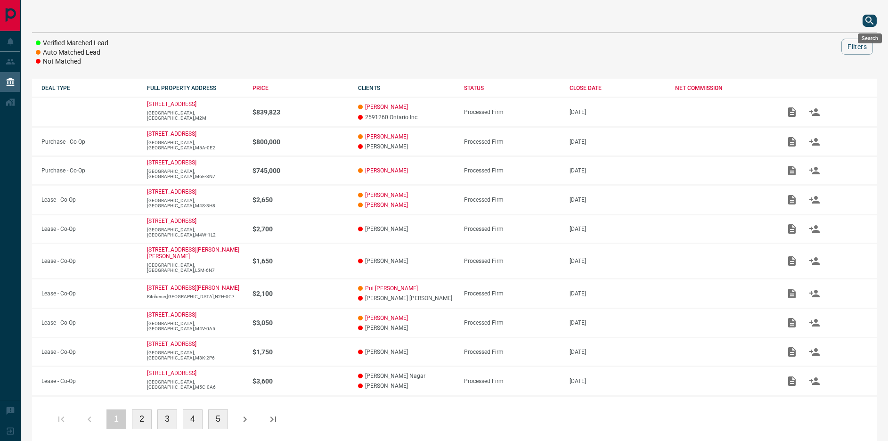
click at [867, 18] on icon "search button" at bounding box center [869, 20] width 11 height 11
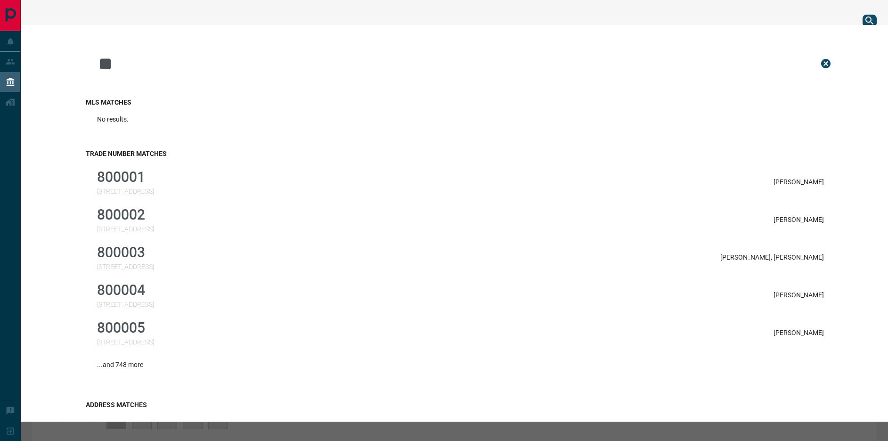
drag, startPoint x: 255, startPoint y: 64, endPoint x: 1, endPoint y: -9, distance: 264.2
click at [1, 0] on html "Lead Transfers Leads Deals Listings Disclosure Logout ** MLS Matches No results…" at bounding box center [444, 220] width 888 height 441
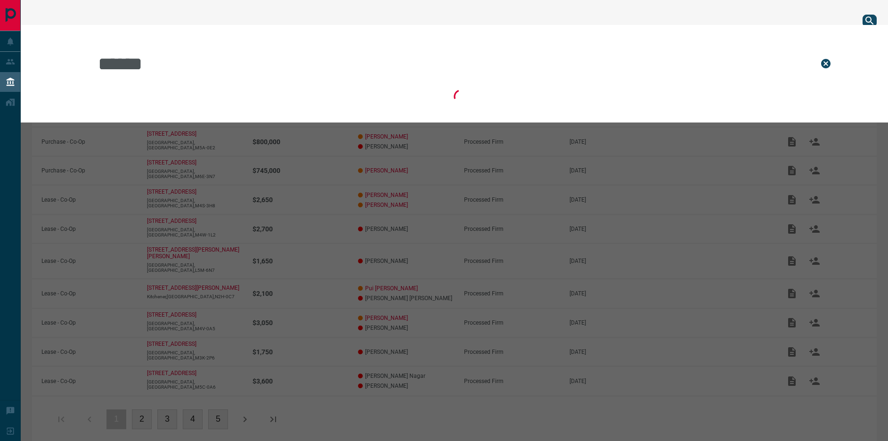
drag, startPoint x: 106, startPoint y: 57, endPoint x: 72, endPoint y: 53, distance: 34.2
click at [71, 53] on div "******" at bounding box center [444, 74] width 888 height 98
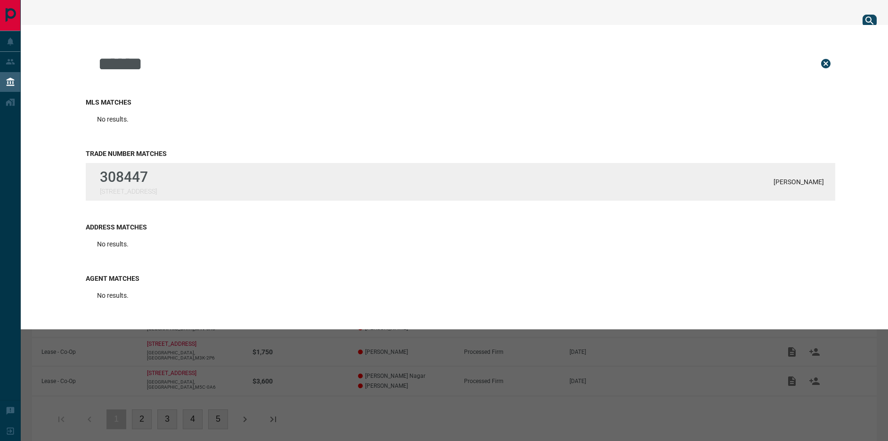
type input "******"
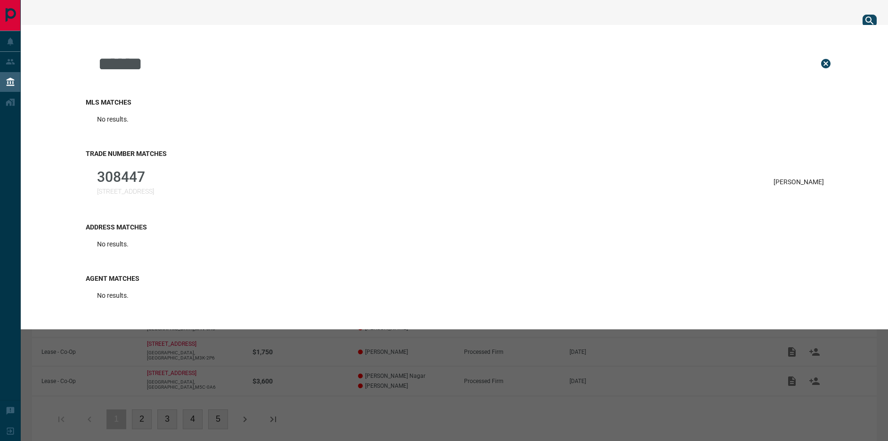
click at [130, 180] on p "308447" at bounding box center [125, 177] width 57 height 16
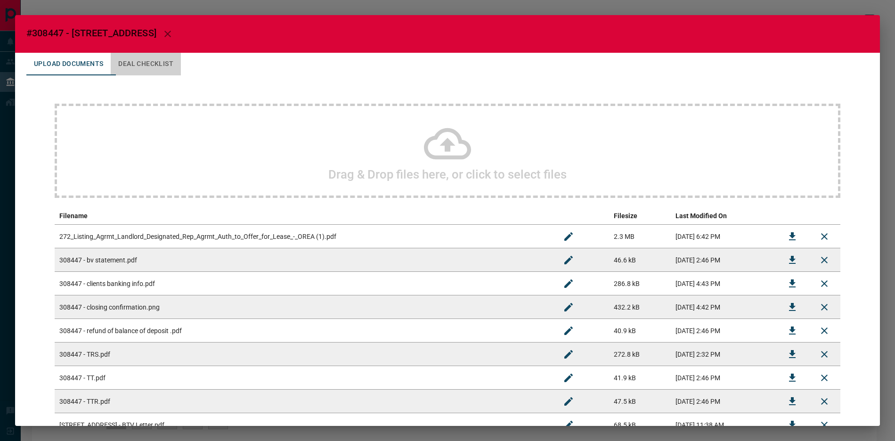
drag, startPoint x: 171, startPoint y: 70, endPoint x: 165, endPoint y: 50, distance: 20.5
click at [171, 70] on button "Deal Checklist" at bounding box center [146, 64] width 70 height 23
click at [165, 51] on h2 "#308447 - [STREET_ADDRESS]" at bounding box center [447, 34] width 865 height 38
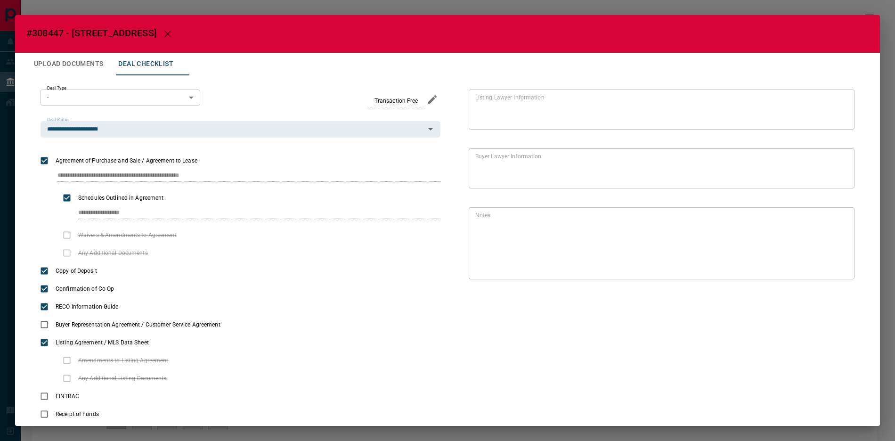
click at [170, 7] on div "**********" at bounding box center [447, 220] width 895 height 441
